Goal: Use online tool/utility: Utilize a website feature to perform a specific function

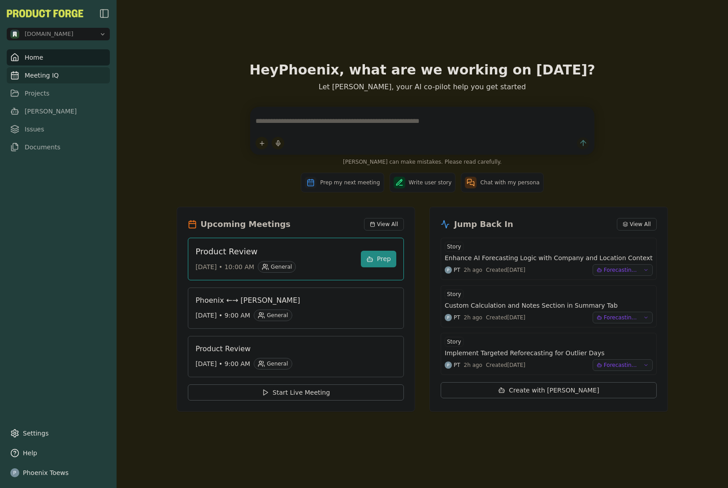
click at [55, 76] on link "Meeting IQ" at bounding box center [58, 75] width 103 height 16
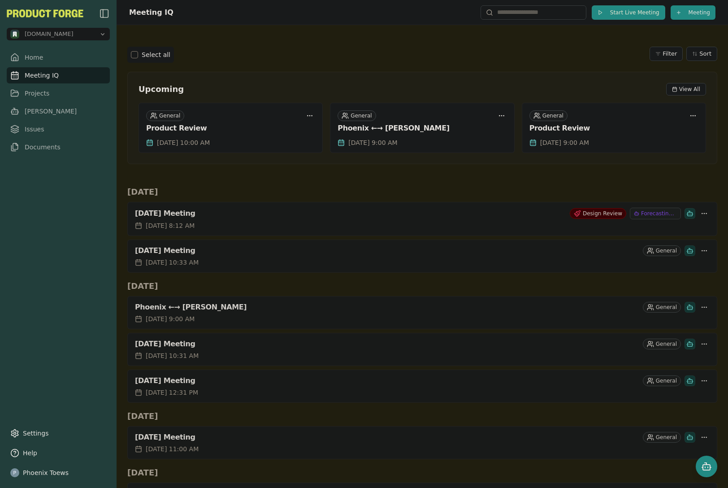
click at [600, 13] on button "Start Live Meeting" at bounding box center [629, 12] width 74 height 14
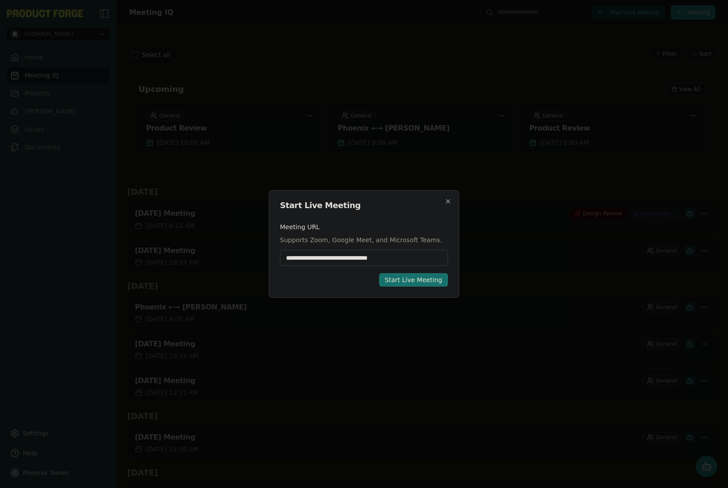
type input "**********"
click at [396, 284] on button "Start Live Meeting" at bounding box center [413, 279] width 69 height 13
